Goal: Transaction & Acquisition: Purchase product/service

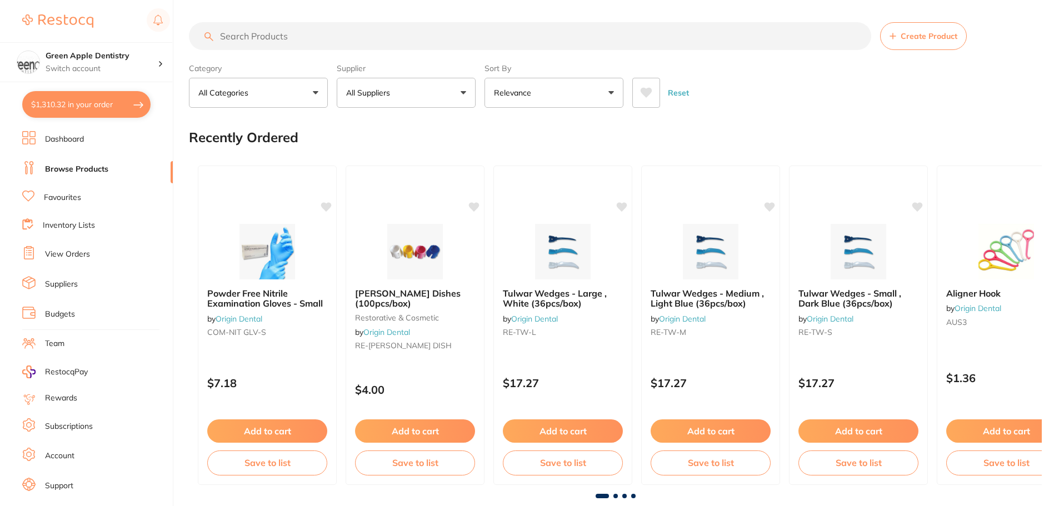
click at [231, 33] on input "search" at bounding box center [530, 36] width 682 height 28
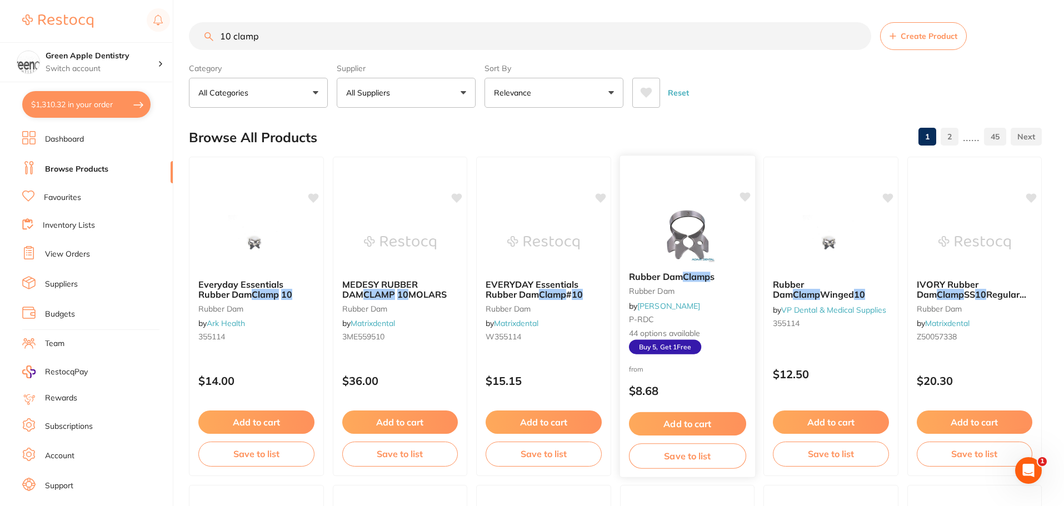
click at [680, 248] on img at bounding box center [686, 235] width 73 height 56
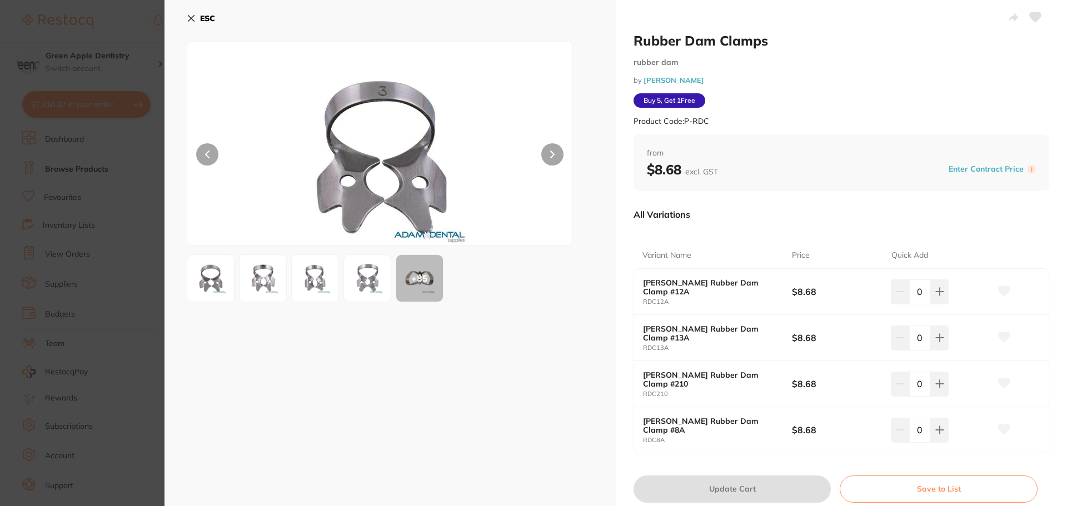
click at [191, 21] on icon at bounding box center [191, 18] width 9 height 9
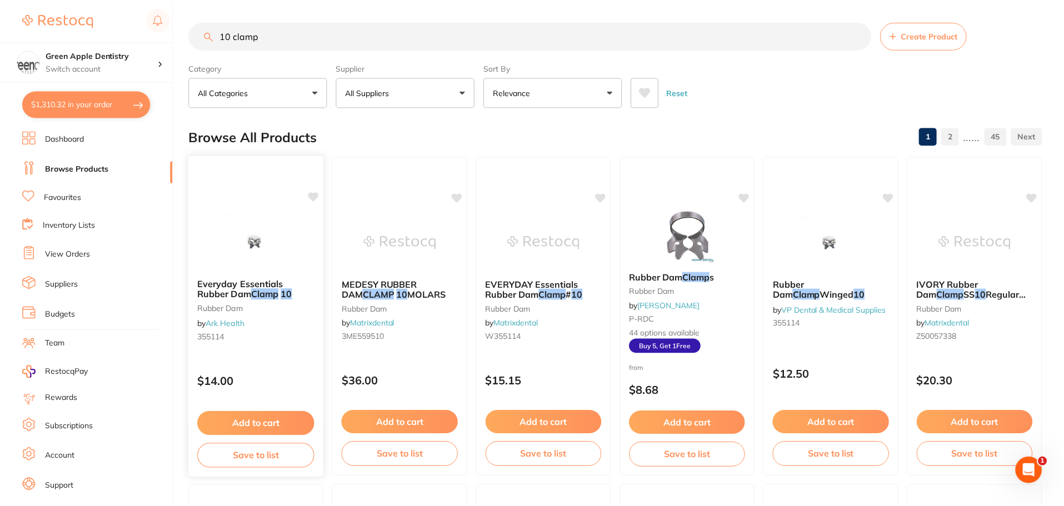
scroll to position [1, 0]
click at [255, 247] on img at bounding box center [256, 241] width 73 height 56
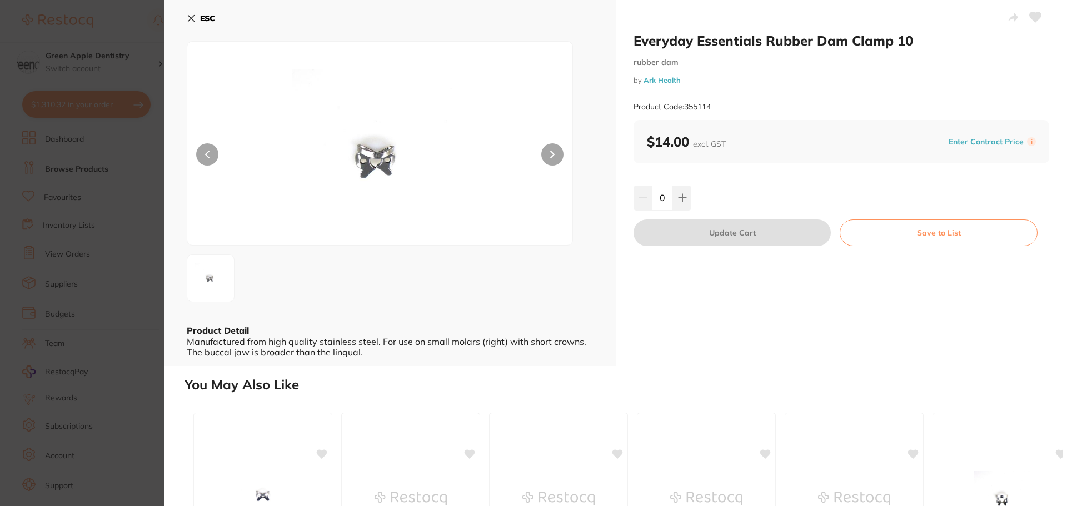
click at [196, 14] on button "ESC" at bounding box center [201, 18] width 28 height 19
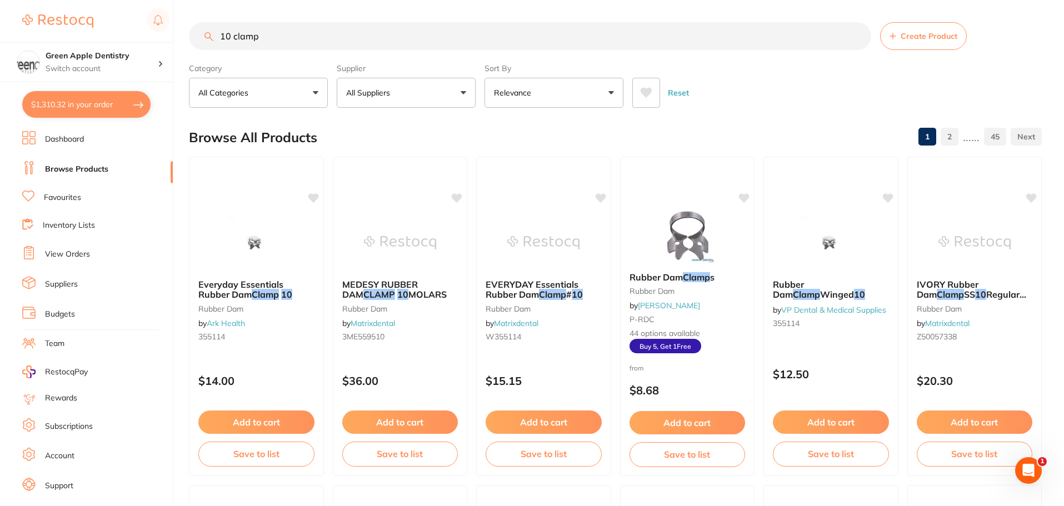
click at [252, 36] on input "10 clamp" at bounding box center [530, 36] width 682 height 28
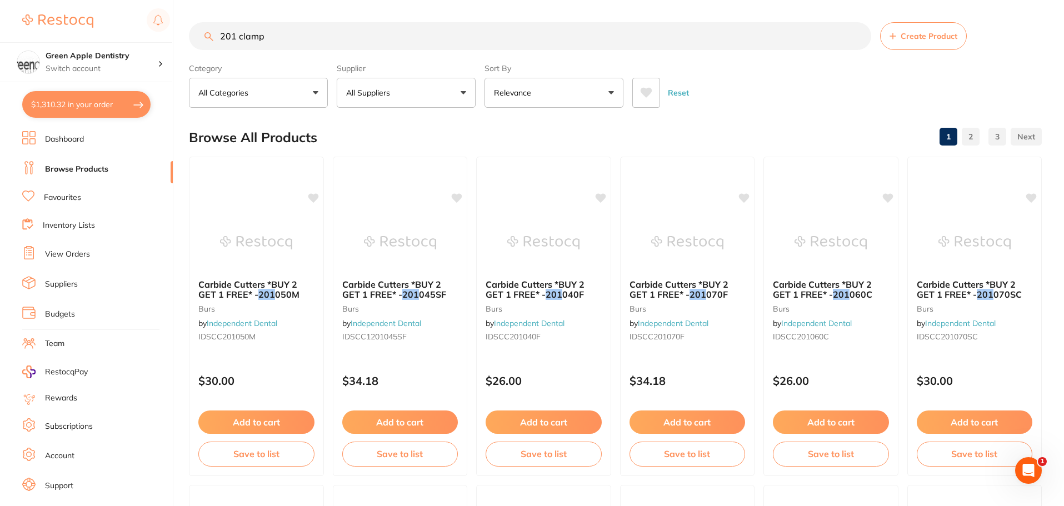
type input "201 clamp"
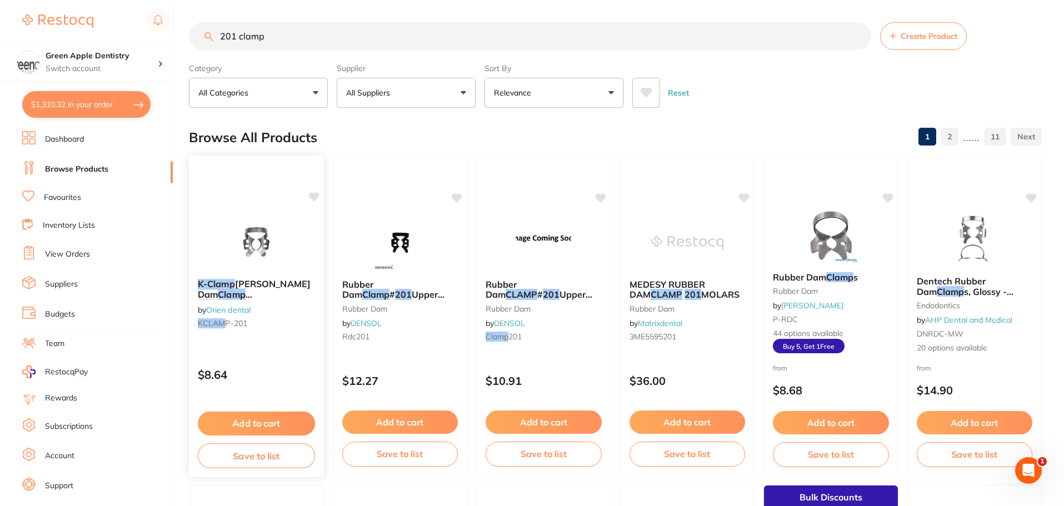
click at [260, 251] on img at bounding box center [256, 242] width 73 height 56
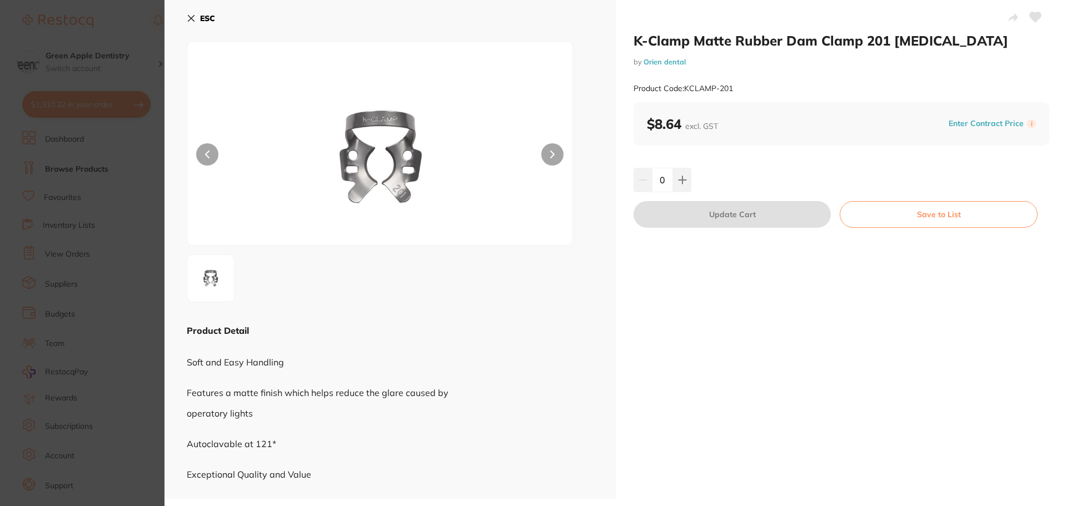
click at [196, 12] on button "ESC" at bounding box center [201, 18] width 28 height 19
